Goal: Navigation & Orientation: Understand site structure

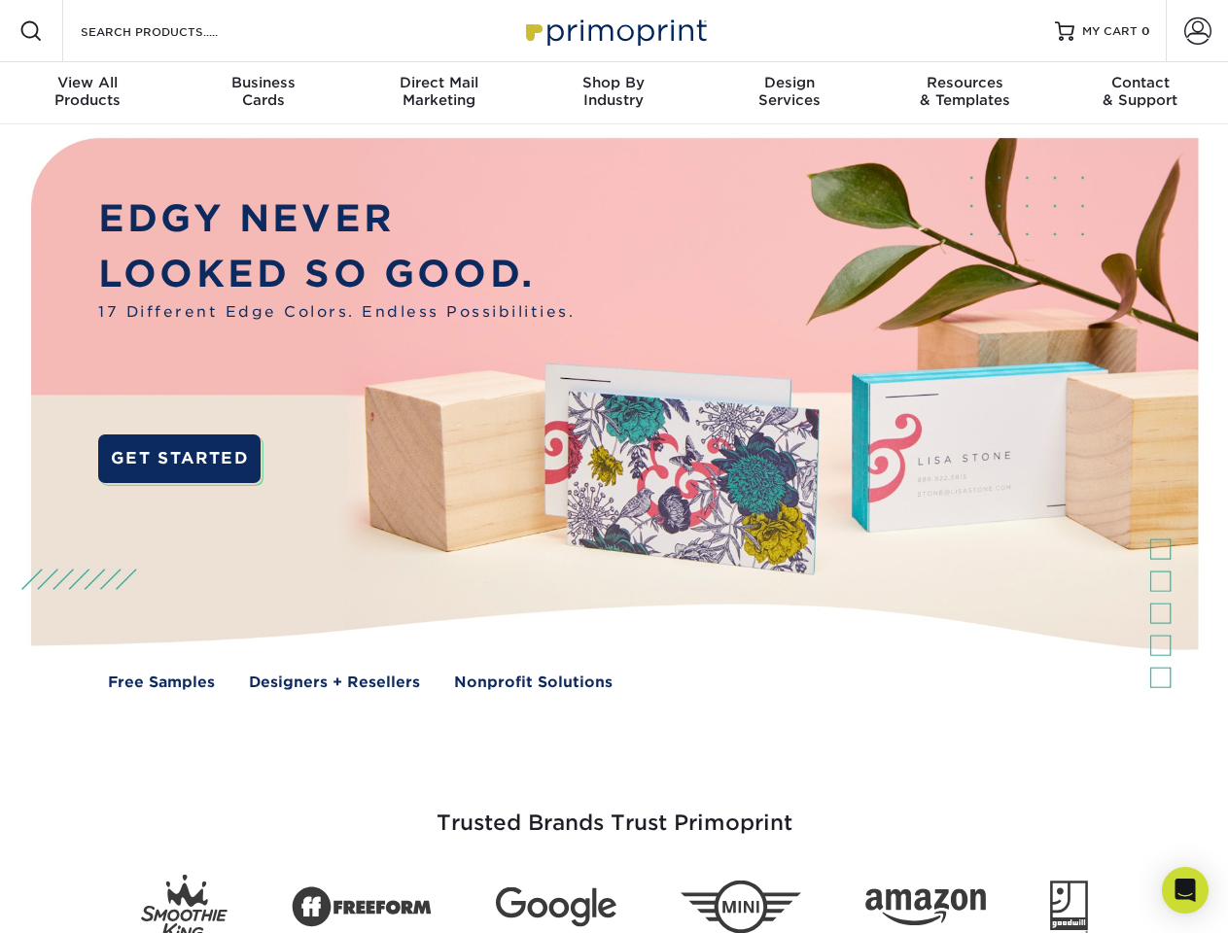
click at [613, 467] on img at bounding box center [613, 427] width 1215 height 607
click at [31, 31] on span at bounding box center [30, 30] width 23 height 23
click at [1197, 31] on span at bounding box center [1197, 30] width 27 height 27
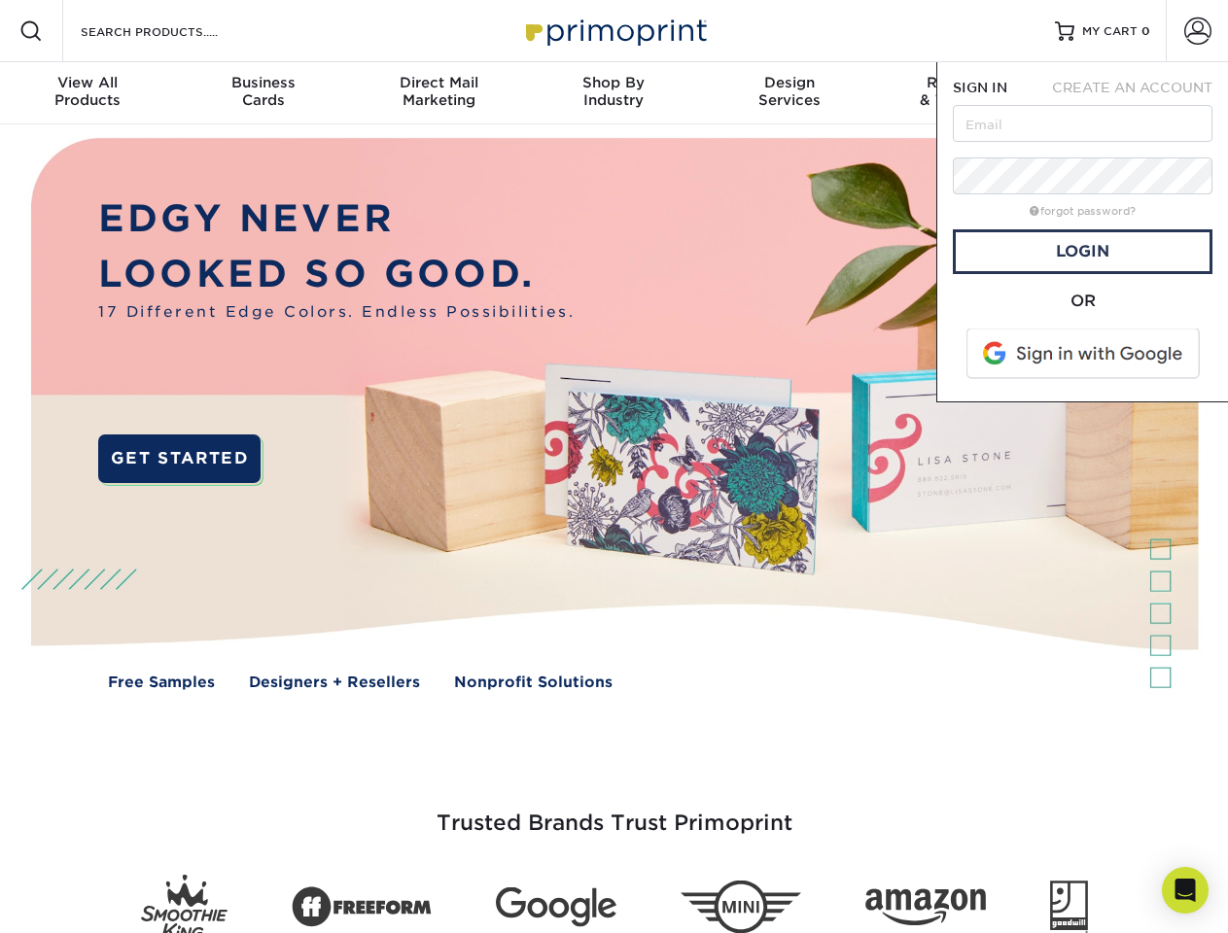
click at [87, 93] on div "View All Products" at bounding box center [87, 91] width 175 height 35
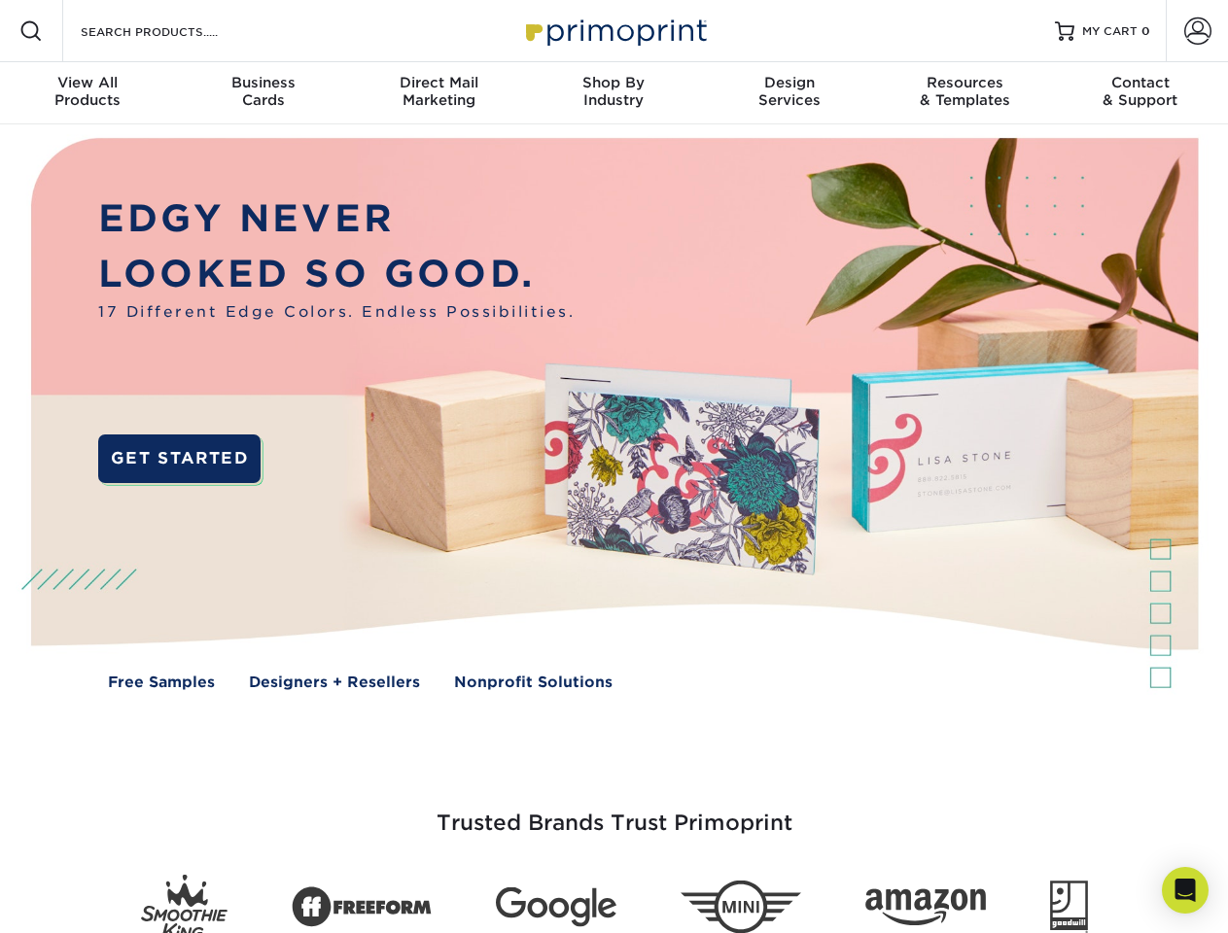
click at [262, 93] on div "Business Cards" at bounding box center [262, 91] width 175 height 35
click at [438, 93] on div "Direct Mail Marketing" at bounding box center [438, 91] width 175 height 35
click at [613, 93] on div "Shop By Industry" at bounding box center [613, 91] width 175 height 35
click at [789, 93] on div "Design Services" at bounding box center [789, 91] width 175 height 35
click at [964, 93] on div "Resources & Templates" at bounding box center [964, 91] width 175 height 35
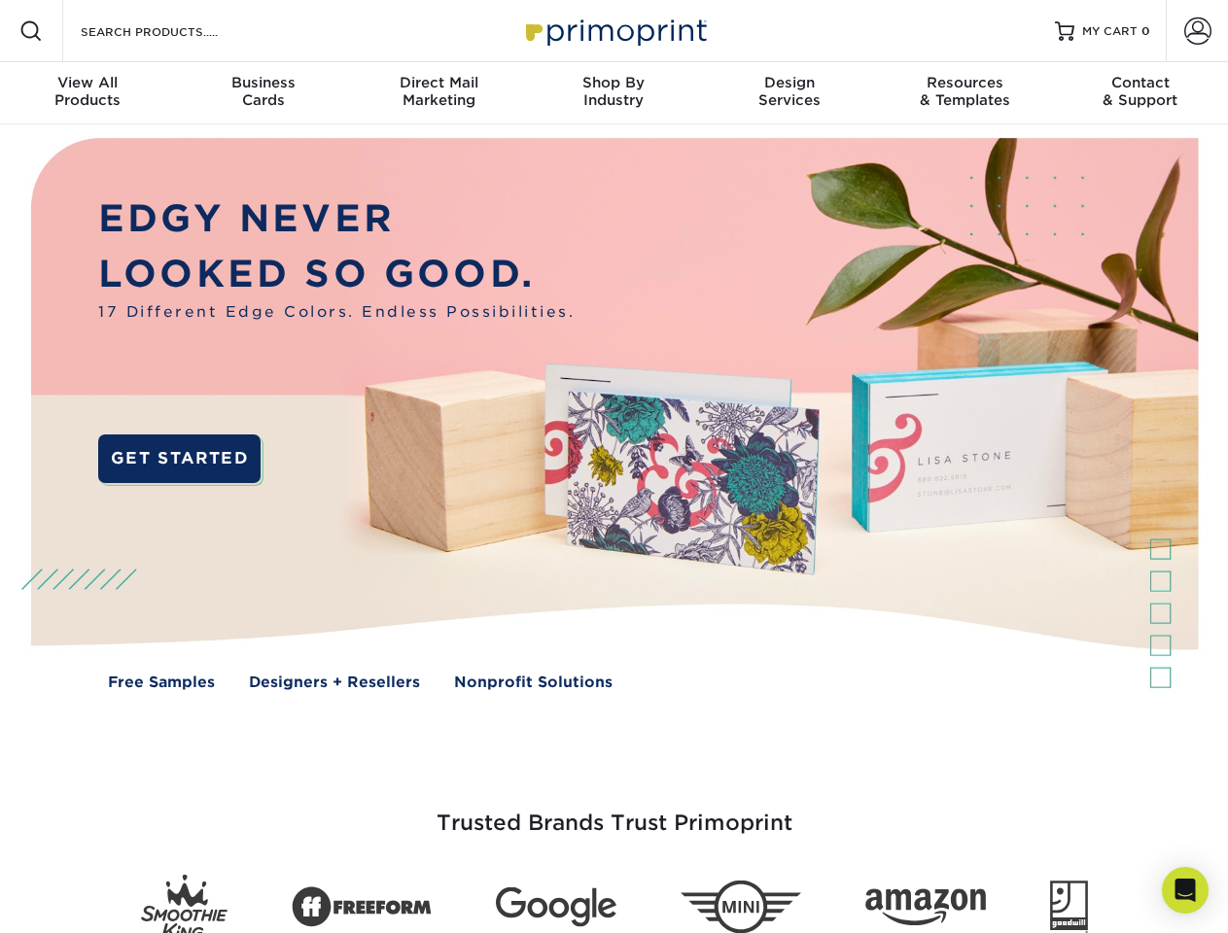
click at [1140, 93] on div "Contact & Support" at bounding box center [1140, 91] width 175 height 35
